Goal: Communication & Community: Answer question/provide support

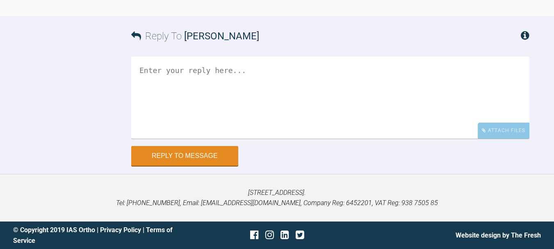
scroll to position [1140, 0]
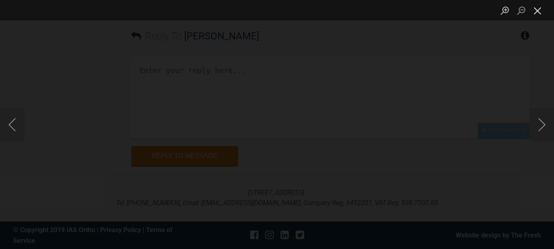
click at [534, 14] on button "Close lightbox" at bounding box center [537, 10] width 16 height 14
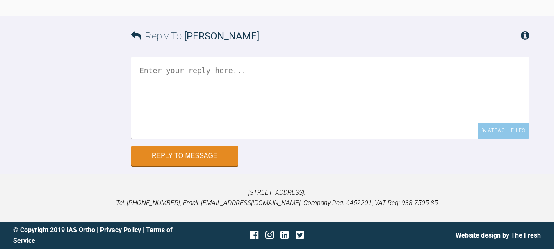
scroll to position [1208, 0]
click at [355, 139] on textarea at bounding box center [330, 98] width 398 height 82
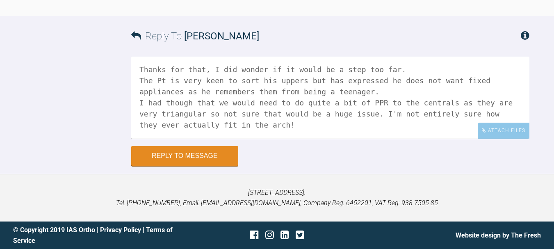
scroll to position [1265, 0]
click at [187, 132] on textarea "Hi [PERSON_NAME] Thanks for that, I did wonder if it would be a step too far. T…" at bounding box center [330, 98] width 398 height 82
click at [264, 139] on textarea "Hi [PERSON_NAME] Thanks for that, I did wonder if it would be a step too far. T…" at bounding box center [330, 98] width 398 height 82
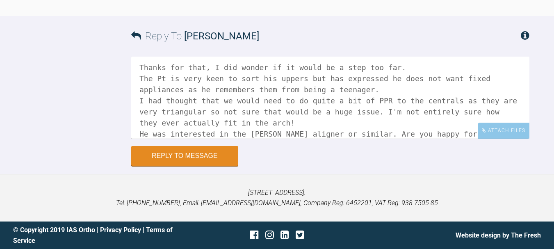
scroll to position [36, 0]
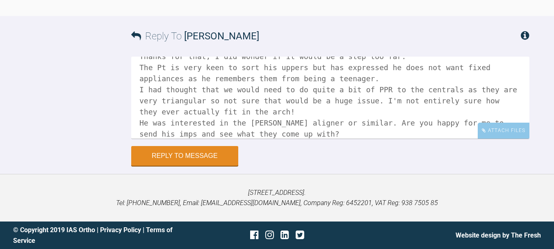
click at [493, 139] on textarea "Hi [PERSON_NAME] Thanks for that, I did wonder if it would be a step too far. T…" at bounding box center [330, 98] width 398 height 82
click at [498, 139] on textarea "Hi [PERSON_NAME] Thanks for that, I did wonder if it would be a step too far. T…" at bounding box center [330, 98] width 398 height 82
click at [313, 139] on textarea "Hi [PERSON_NAME] Thanks for that, I did wonder if it would be a step too far. T…" at bounding box center [330, 98] width 398 height 82
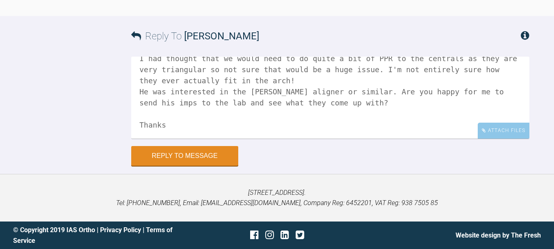
scroll to position [80, 0]
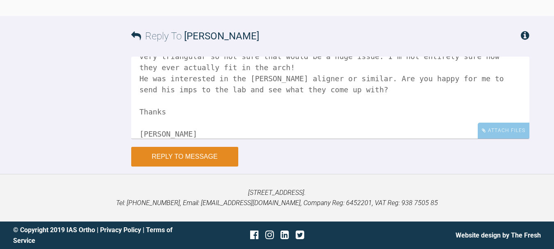
type textarea "Hi [PERSON_NAME] Thanks for that, I did wonder if it would be a step too far. T…"
click at [207, 166] on button "Reply to Message" at bounding box center [184, 157] width 107 height 20
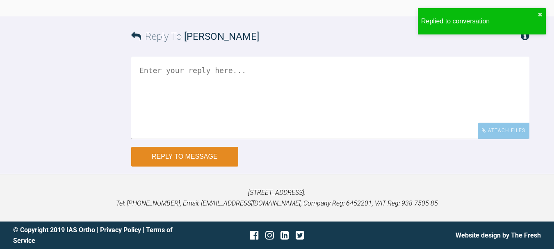
scroll to position [1428, 0]
